Goal: Information Seeking & Learning: Learn about a topic

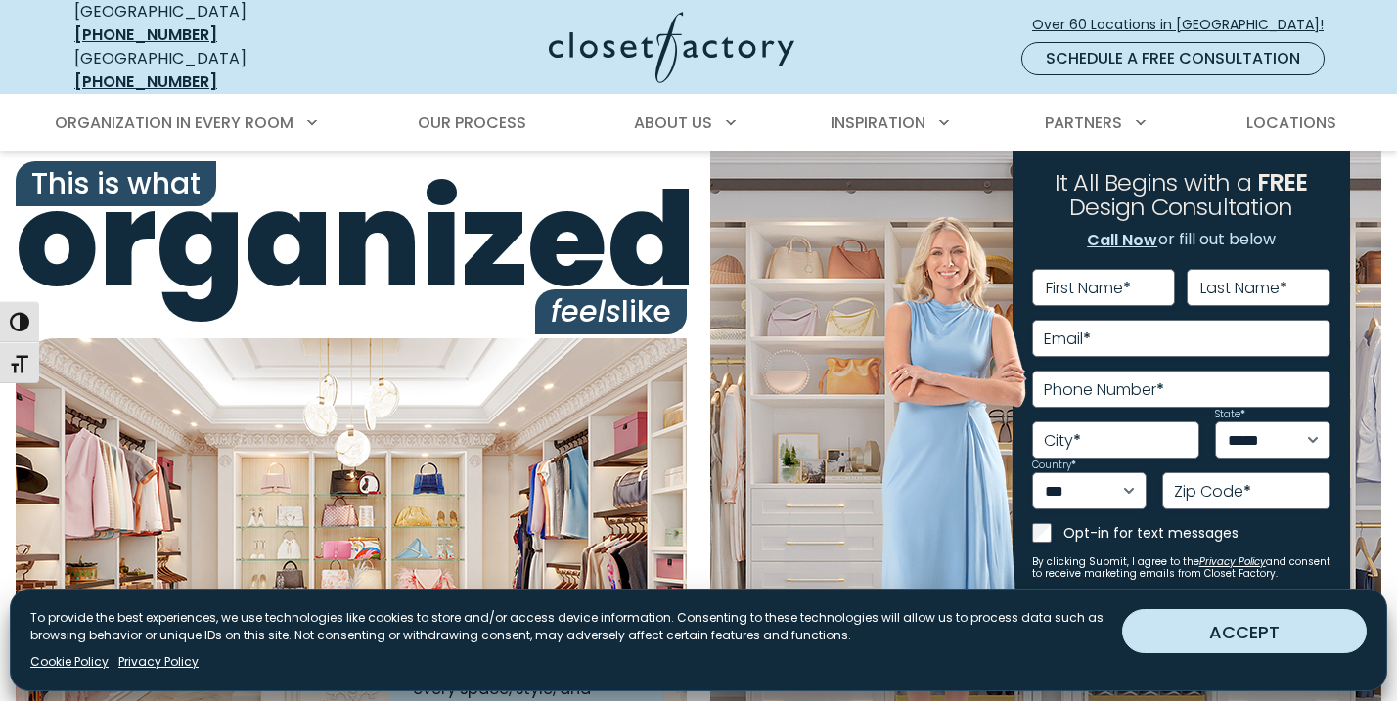
click at [1215, 638] on button "ACCEPT" at bounding box center [1244, 632] width 245 height 44
click at [1215, 638] on div "**********" at bounding box center [1182, 410] width 338 height 518
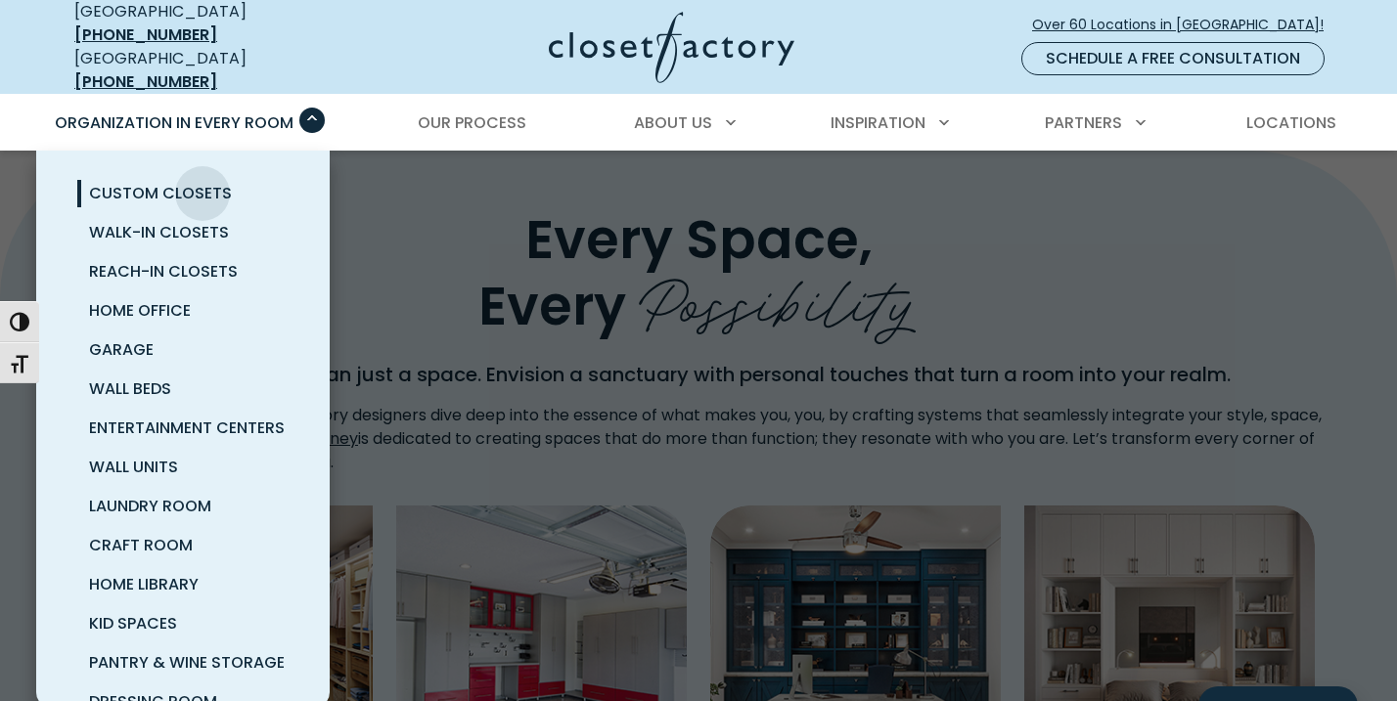
click at [203, 182] on span "Custom Closets" at bounding box center [160, 193] width 143 height 23
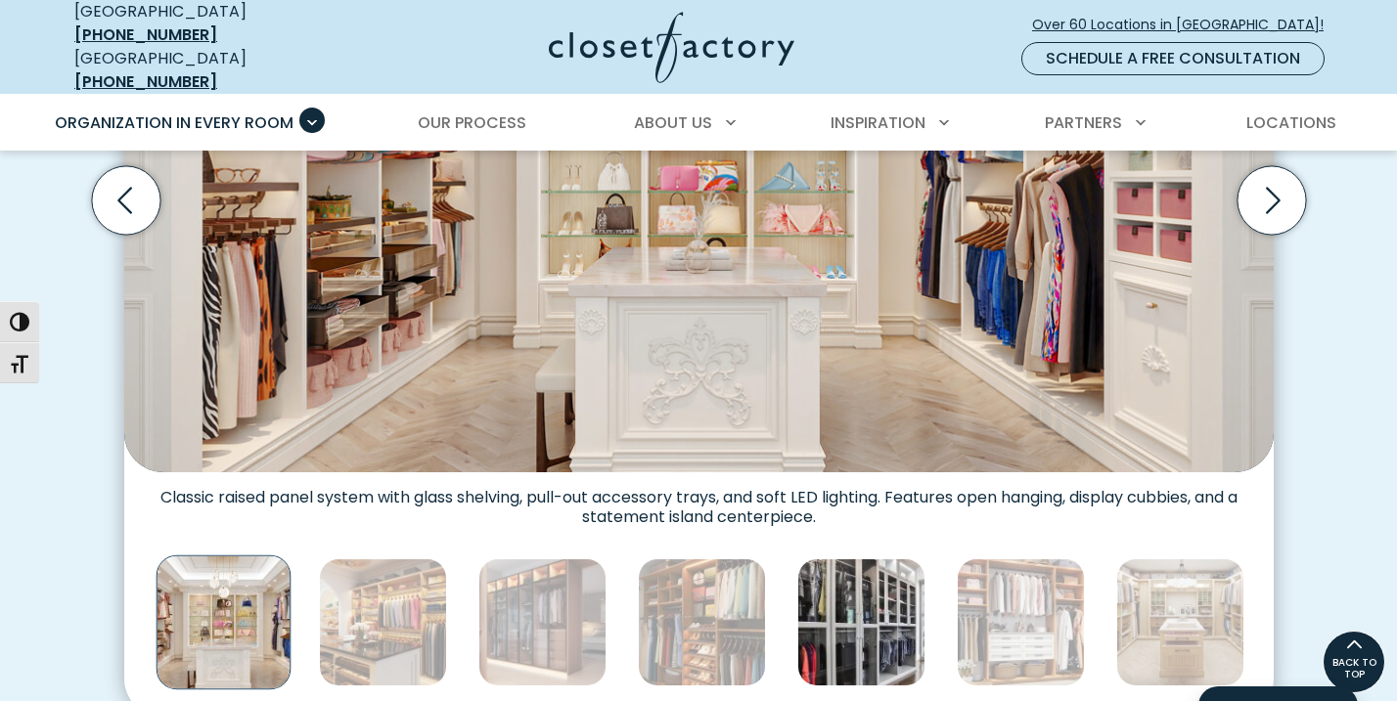
scroll to position [854, 0]
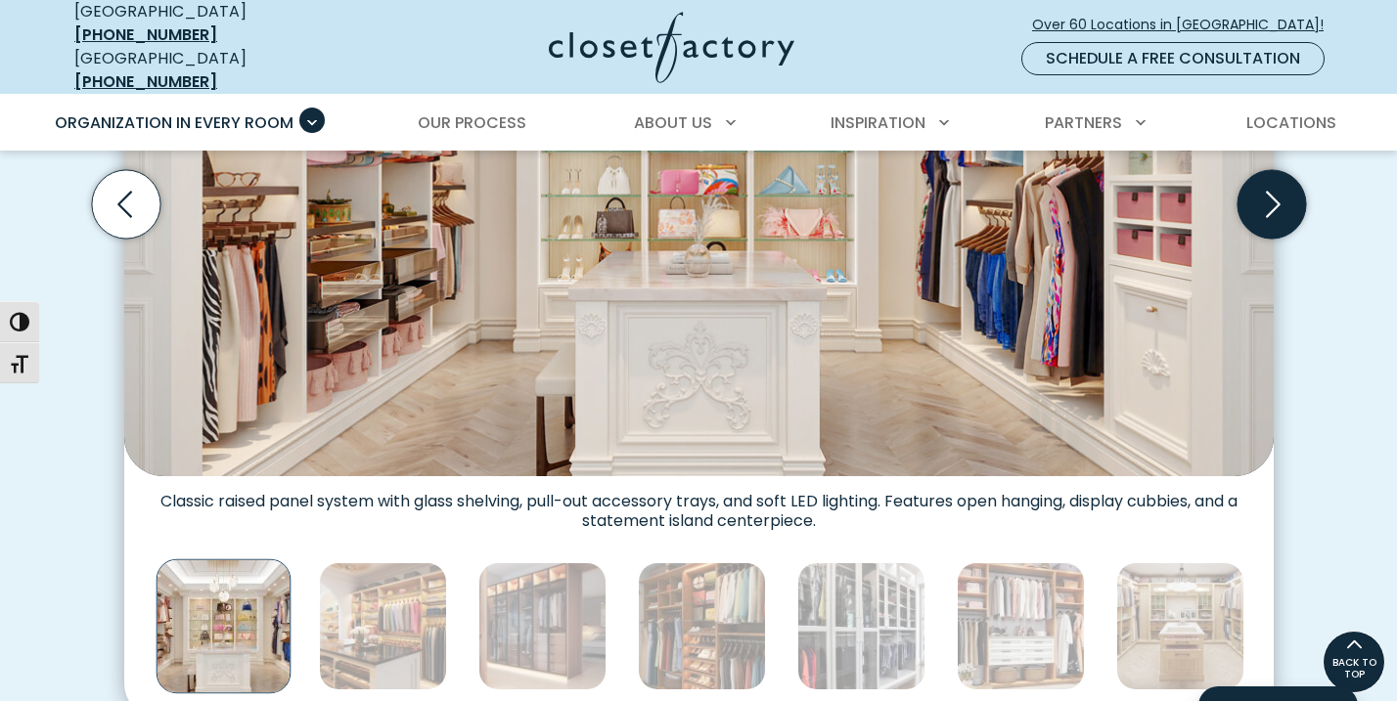
click at [1272, 198] on icon "Next slide" at bounding box center [1271, 204] width 68 height 68
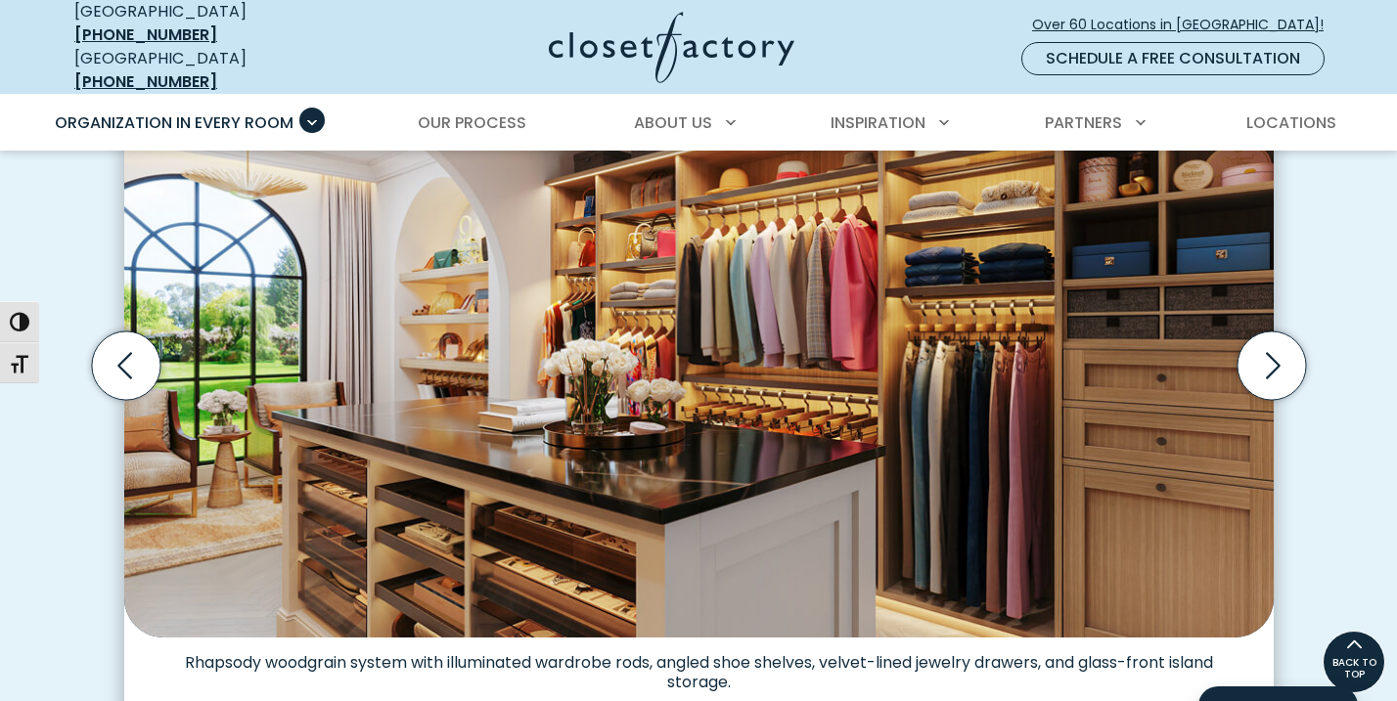
scroll to position [686, 0]
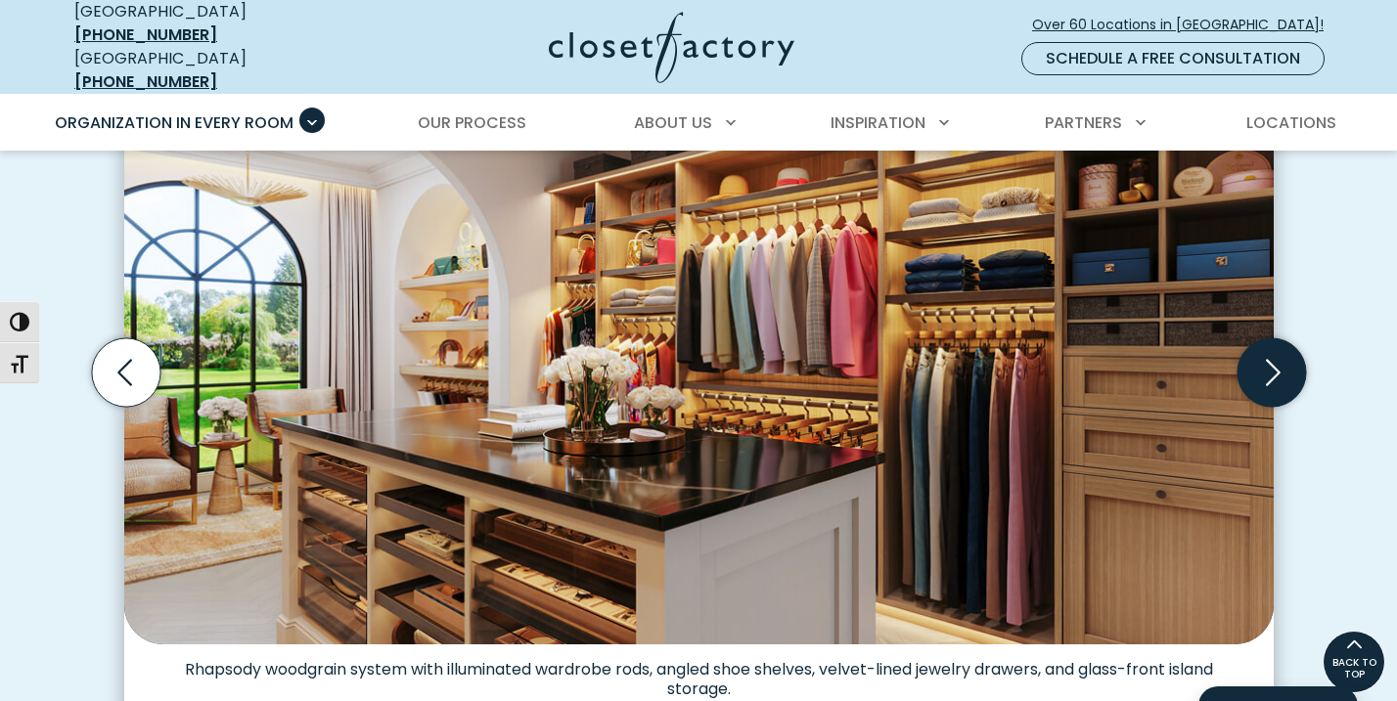
click at [1254, 354] on icon "Next slide" at bounding box center [1271, 373] width 68 height 68
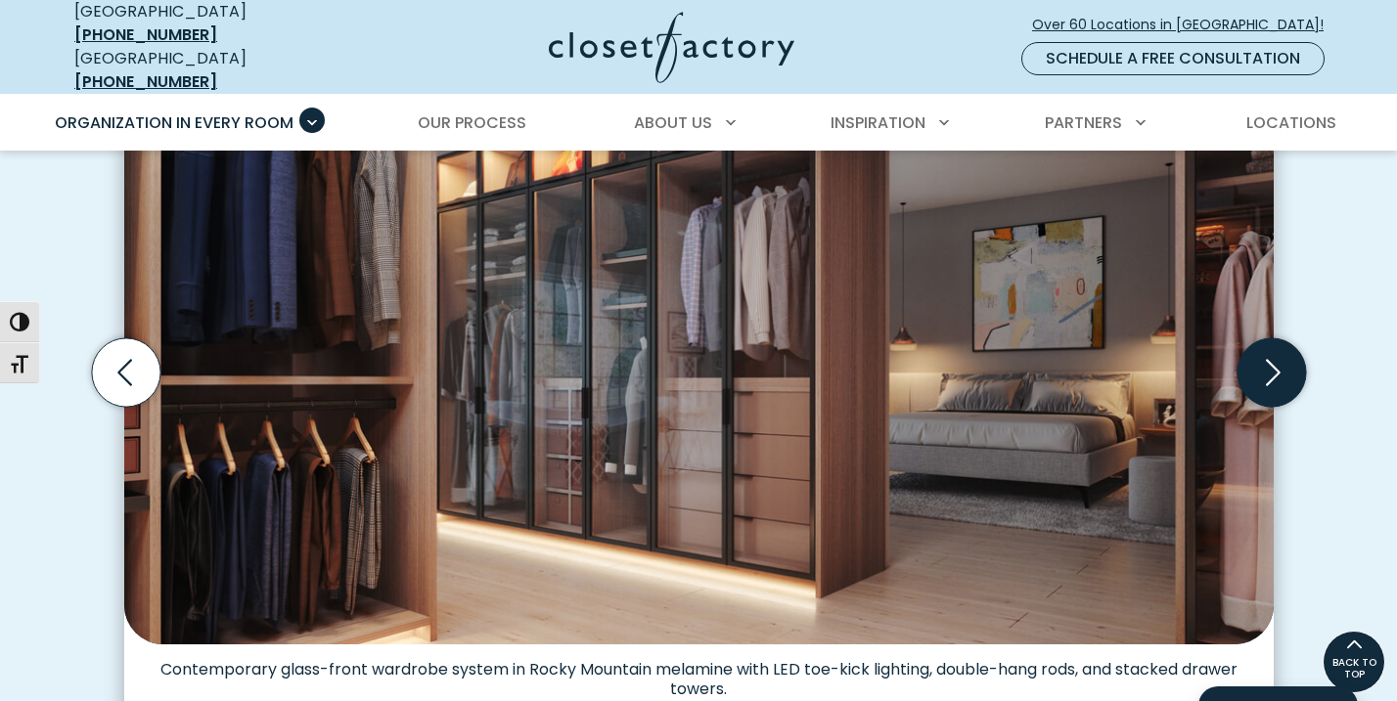
click at [1254, 354] on icon "Next slide" at bounding box center [1271, 373] width 68 height 68
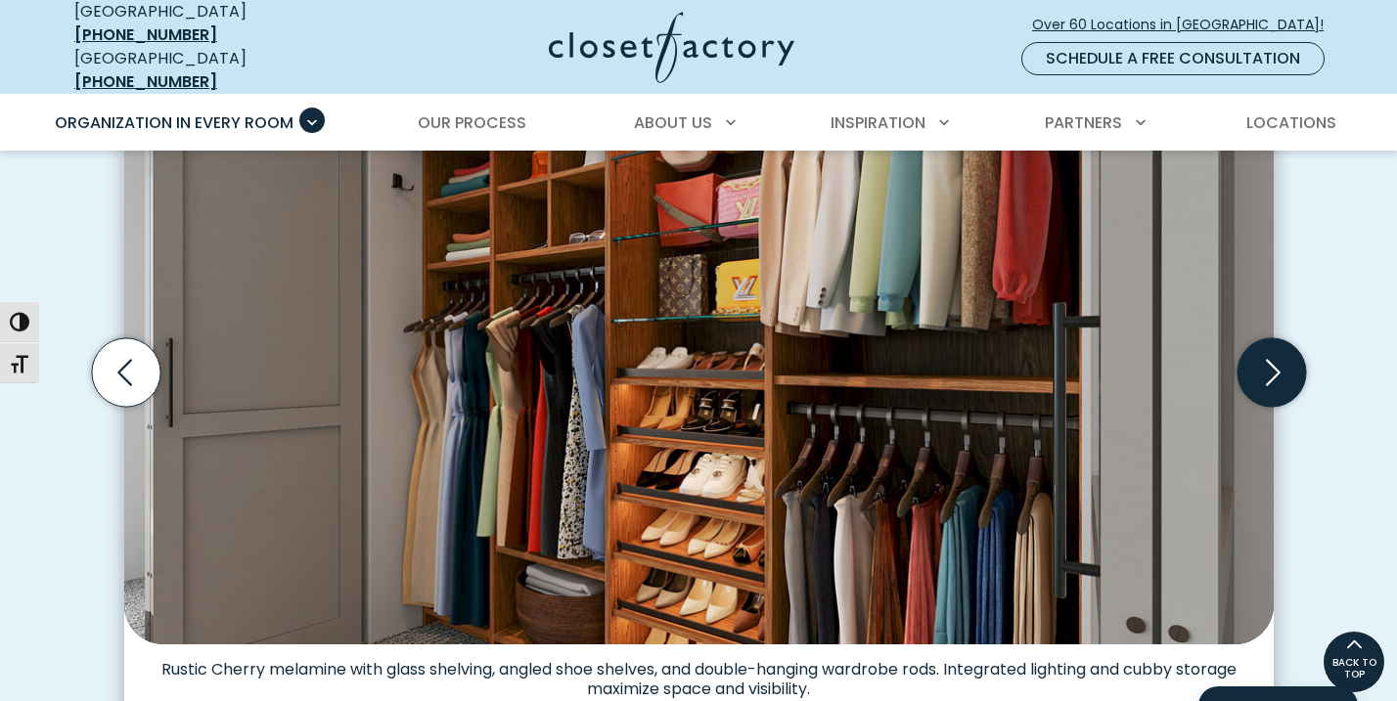
click at [1254, 354] on icon "Next slide" at bounding box center [1271, 373] width 68 height 68
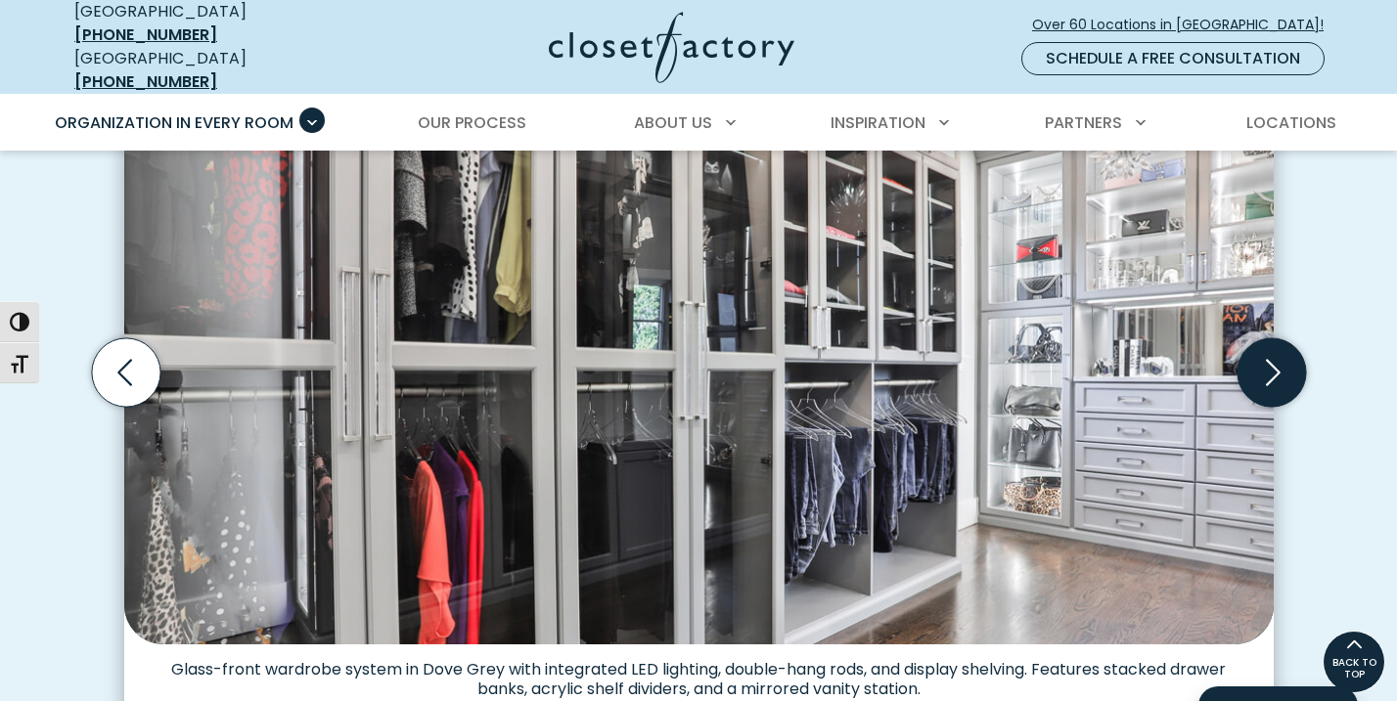
click at [1275, 361] on icon "Next slide" at bounding box center [1271, 373] width 68 height 68
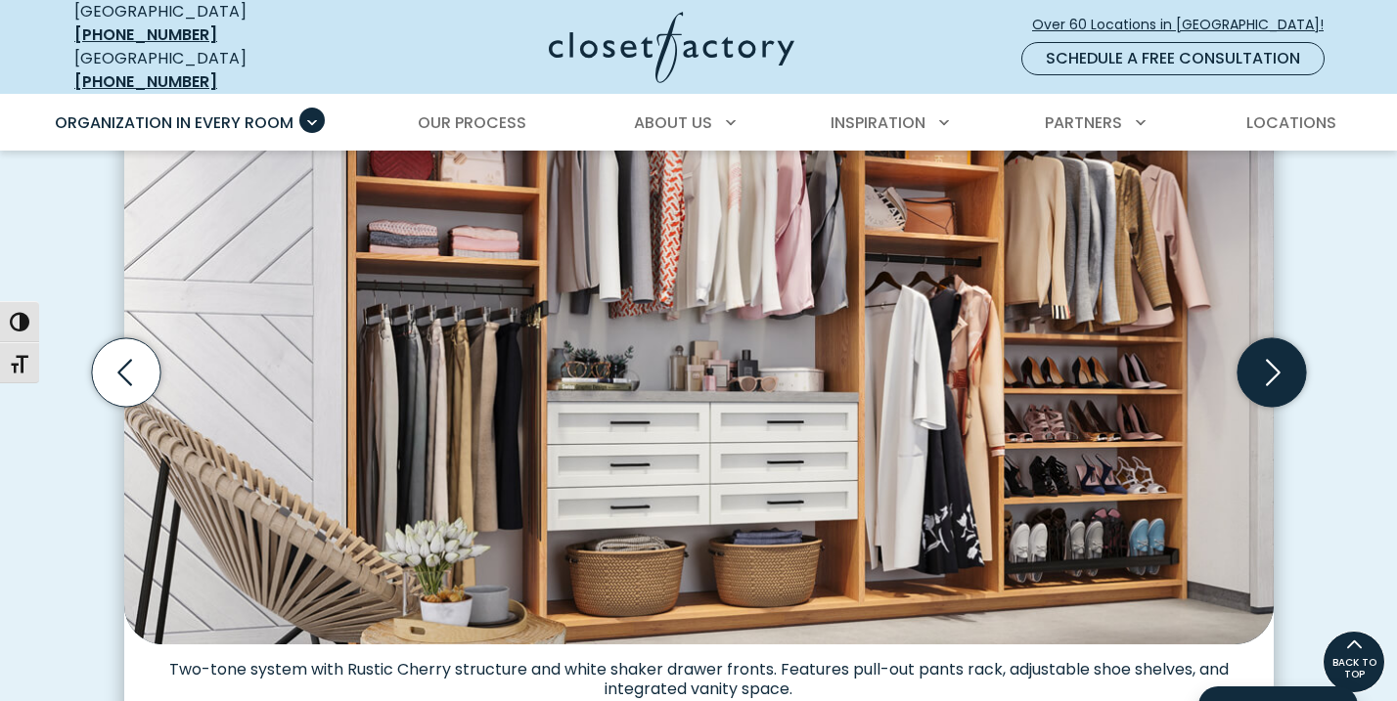
click at [1275, 361] on icon "Next slide" at bounding box center [1271, 373] width 68 height 68
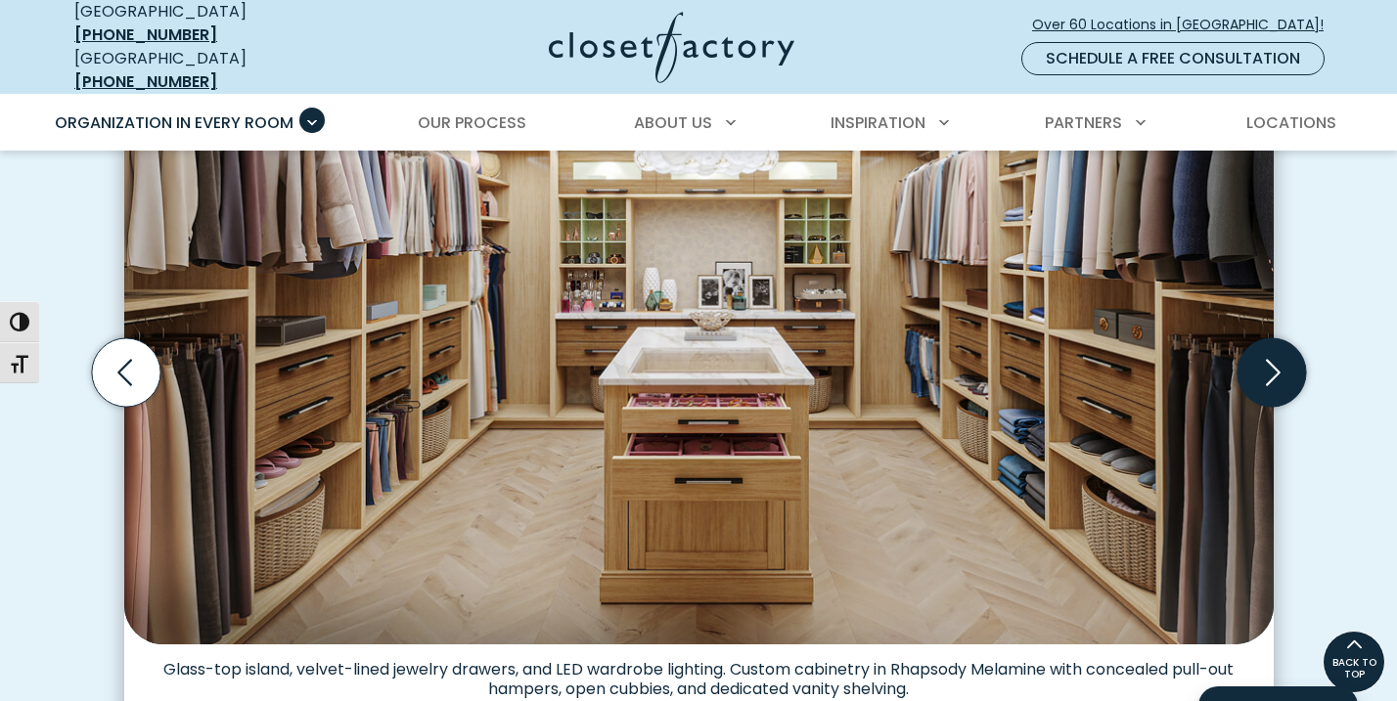
click at [1275, 361] on icon "Next slide" at bounding box center [1271, 373] width 68 height 68
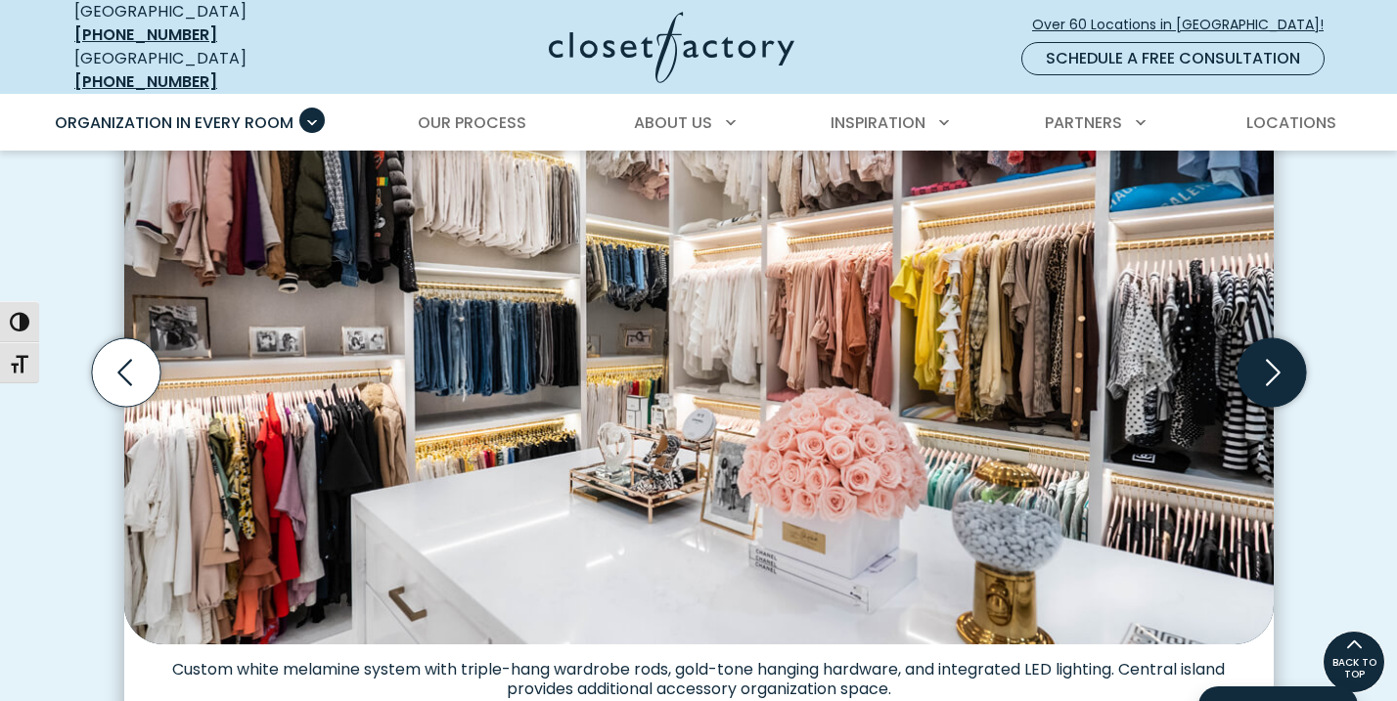
click at [1275, 361] on icon "Next slide" at bounding box center [1271, 373] width 68 height 68
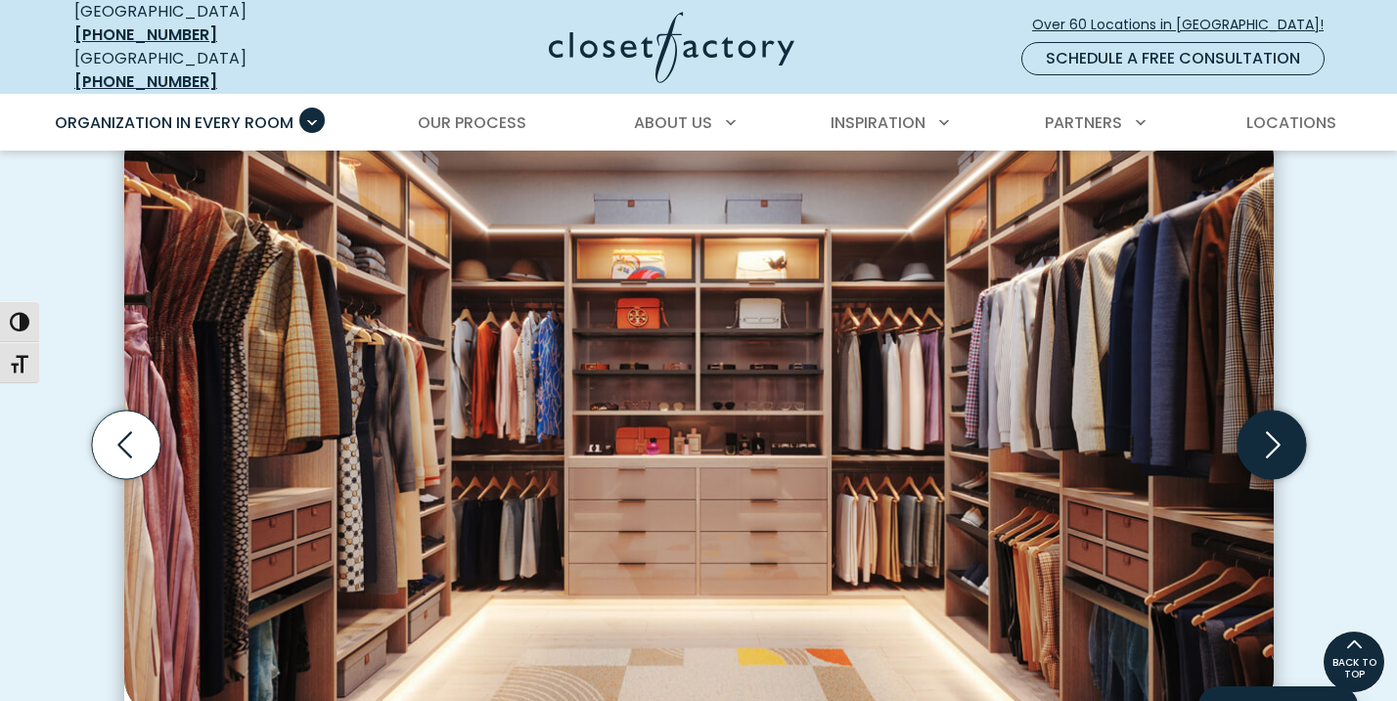
scroll to position [610, 0]
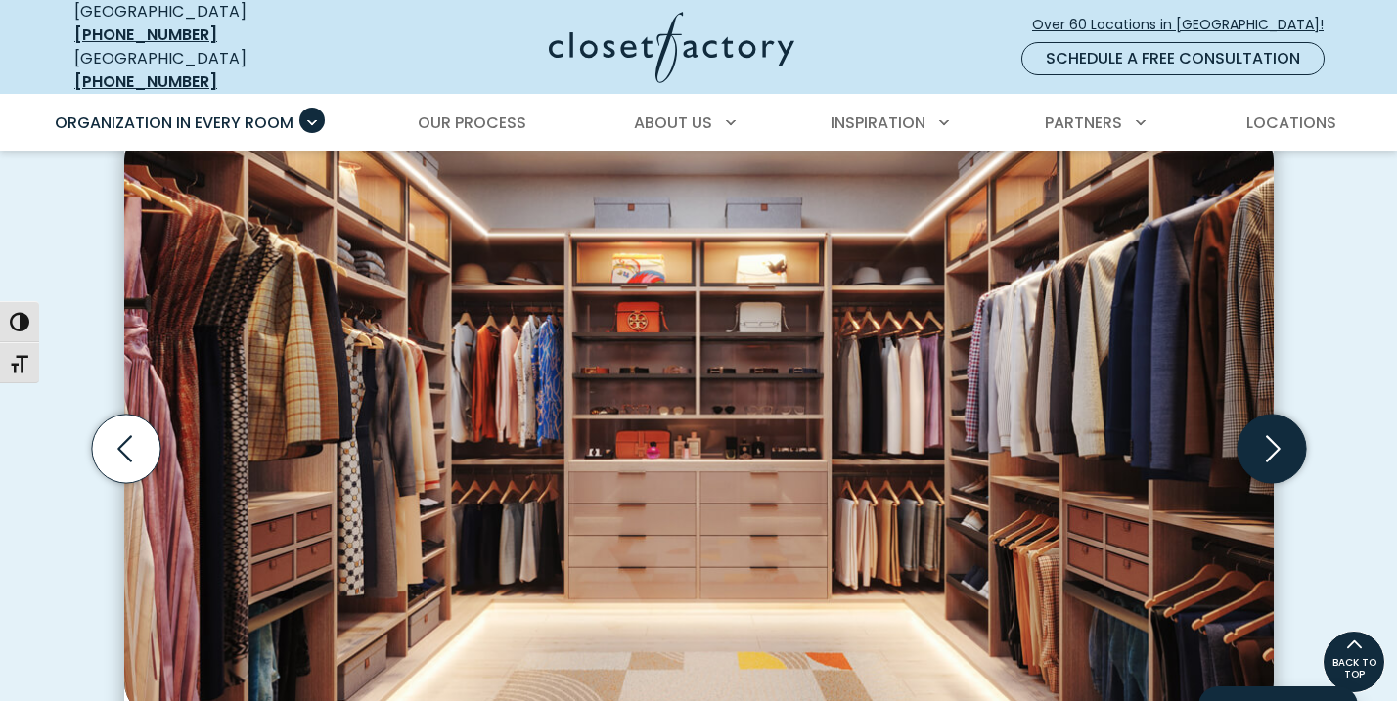
click at [1270, 439] on icon "Next slide" at bounding box center [1273, 448] width 15 height 26
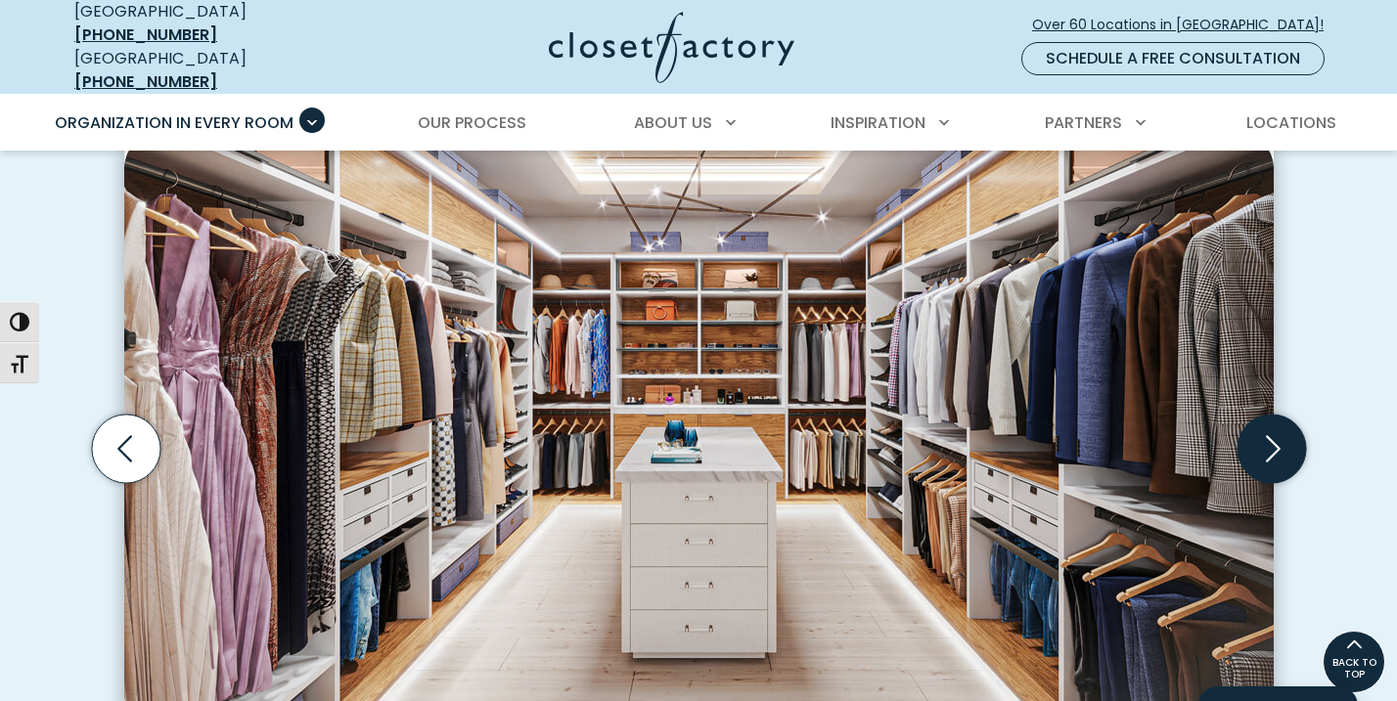
click at [1270, 439] on icon "Next slide" at bounding box center [1273, 448] width 15 height 26
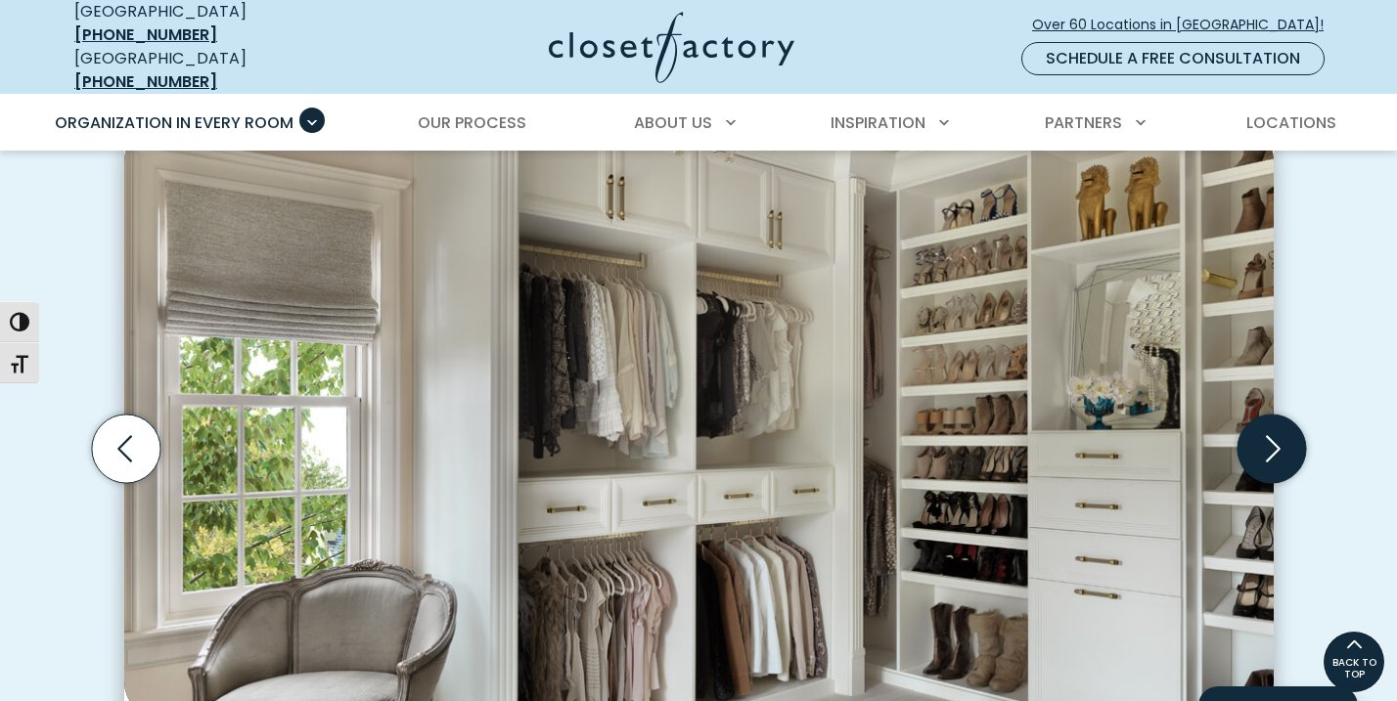
click at [1270, 439] on icon "Next slide" at bounding box center [1273, 448] width 15 height 26
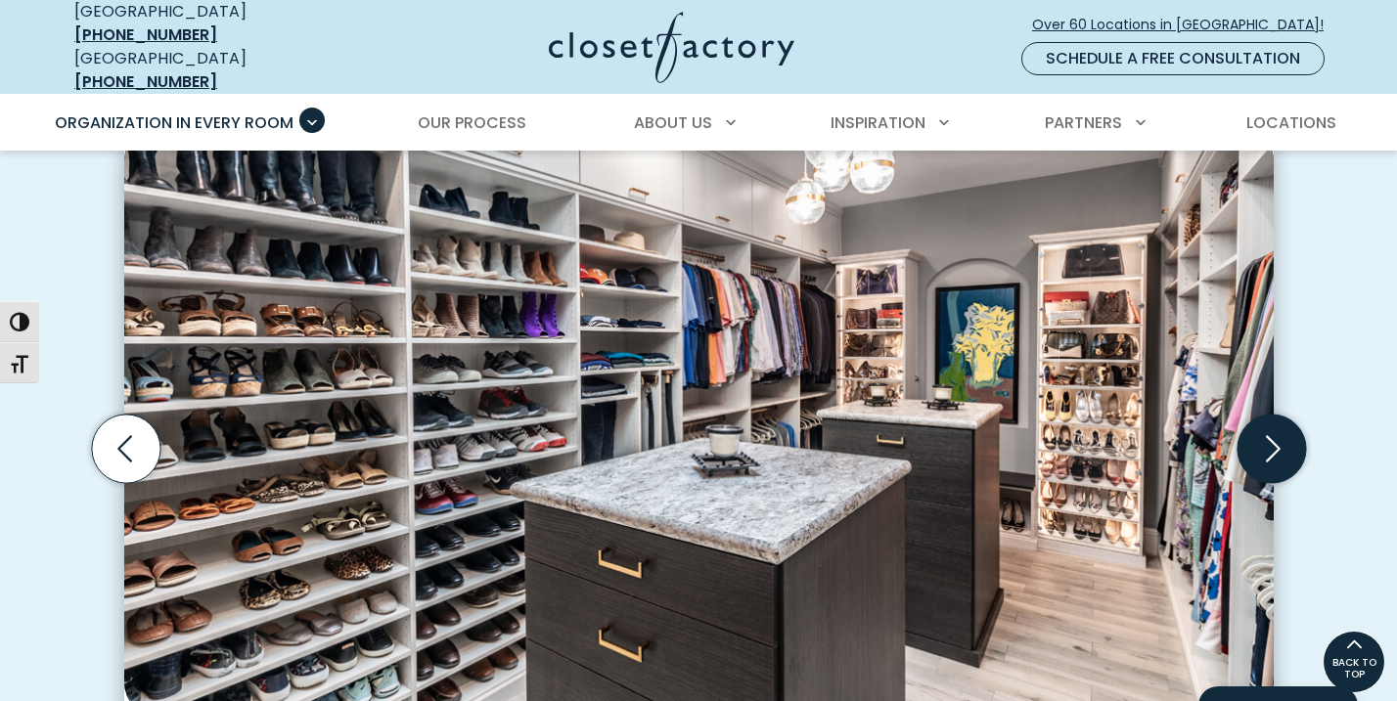
click at [1270, 439] on icon "Next slide" at bounding box center [1273, 448] width 15 height 26
